Goal: Task Accomplishment & Management: Manage account settings

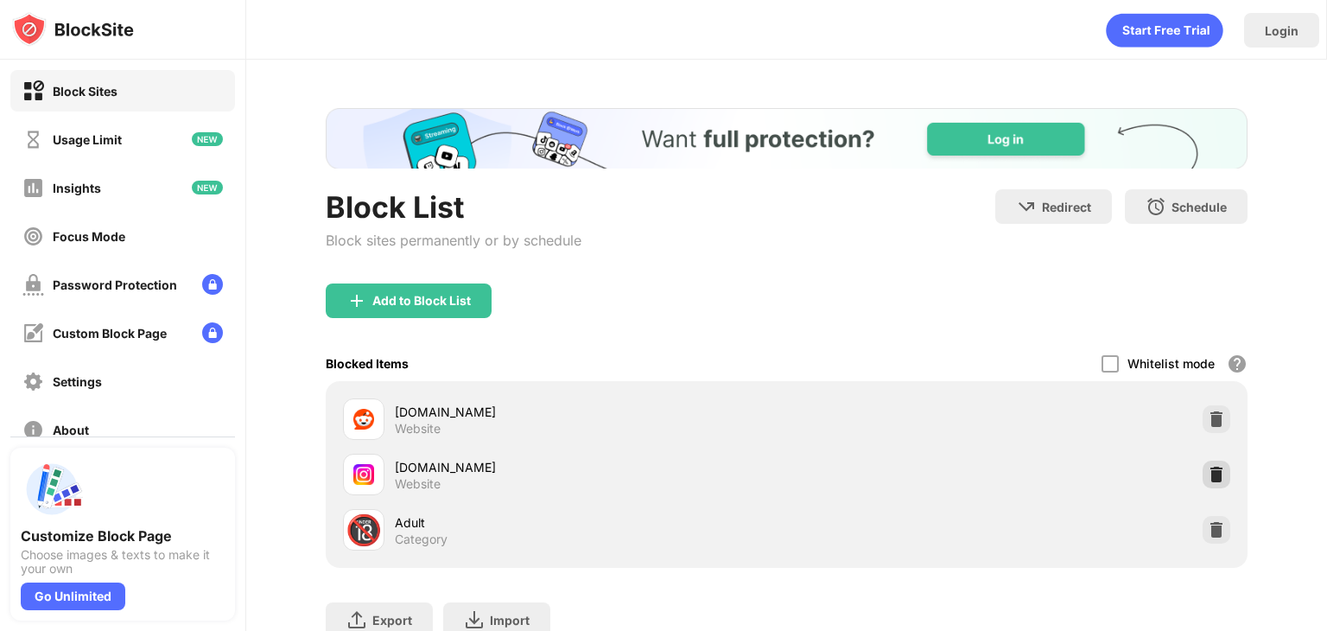
click at [1208, 466] on img at bounding box center [1216, 474] width 17 height 17
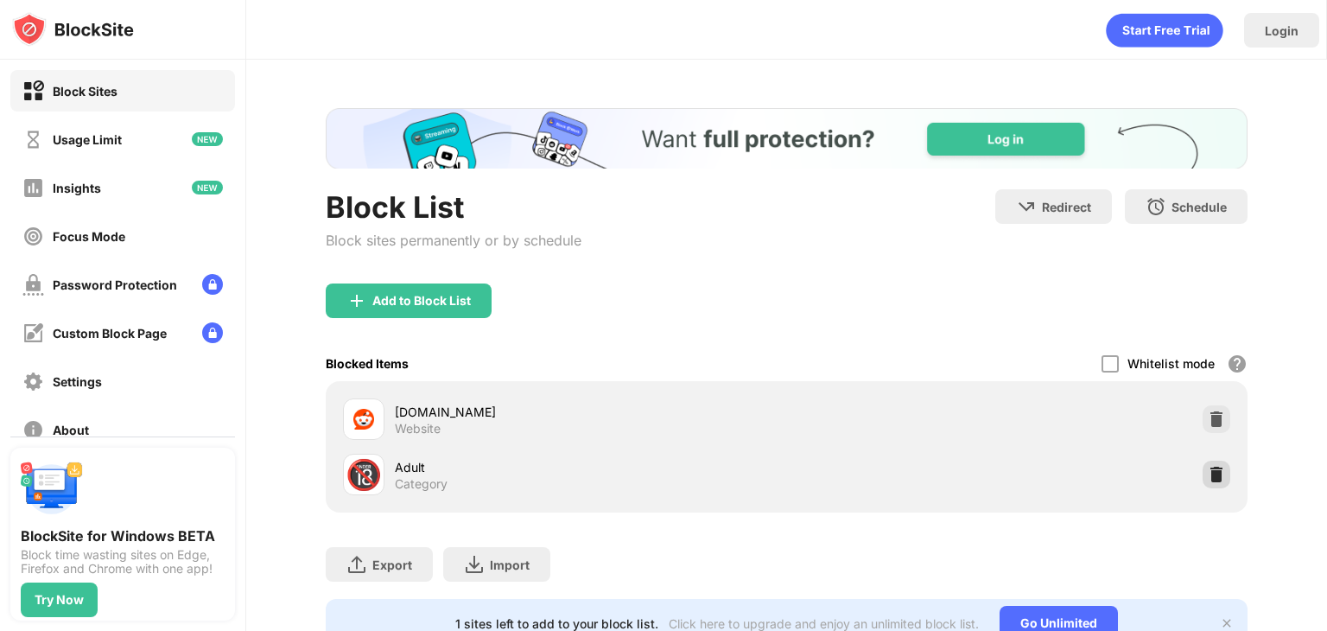
click at [1208, 466] on img at bounding box center [1216, 474] width 17 height 17
